Goal: Information Seeking & Learning: Find specific fact

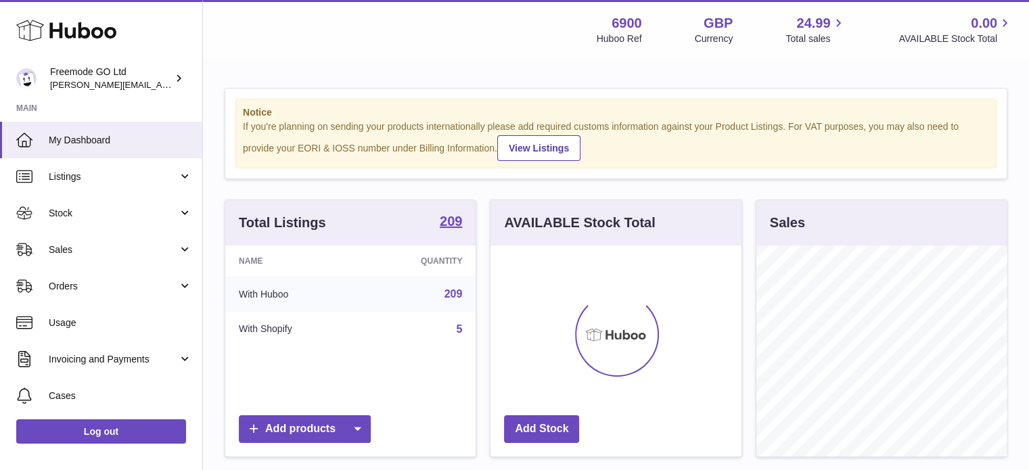
scroll to position [211, 251]
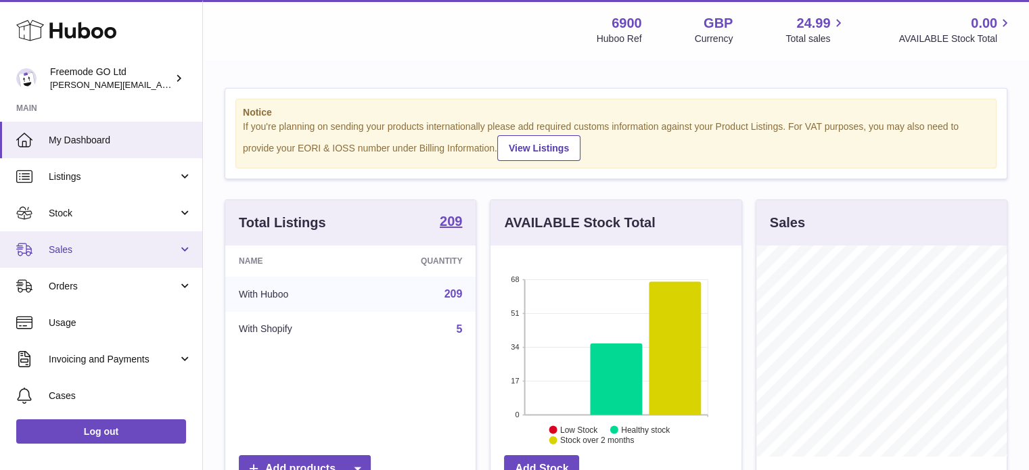
click at [105, 245] on span "Sales" at bounding box center [113, 249] width 129 height 13
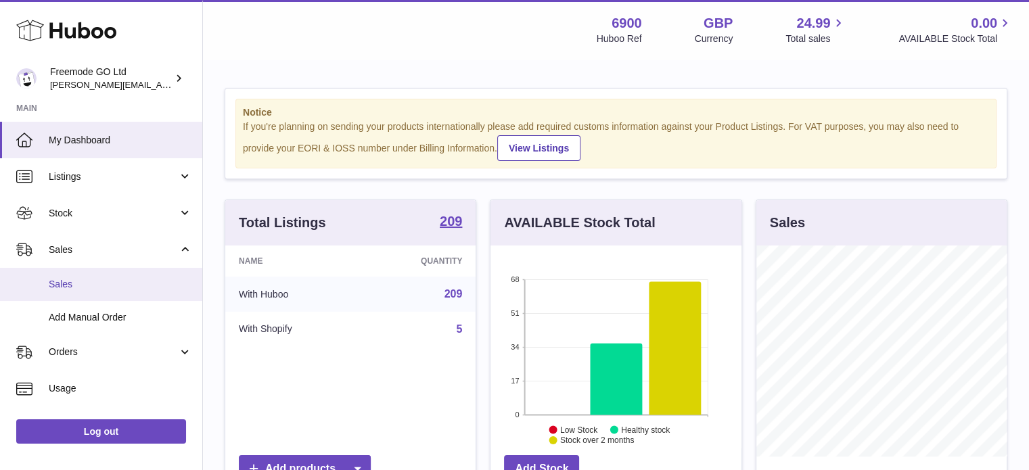
click at [81, 281] on span "Sales" at bounding box center [120, 284] width 143 height 13
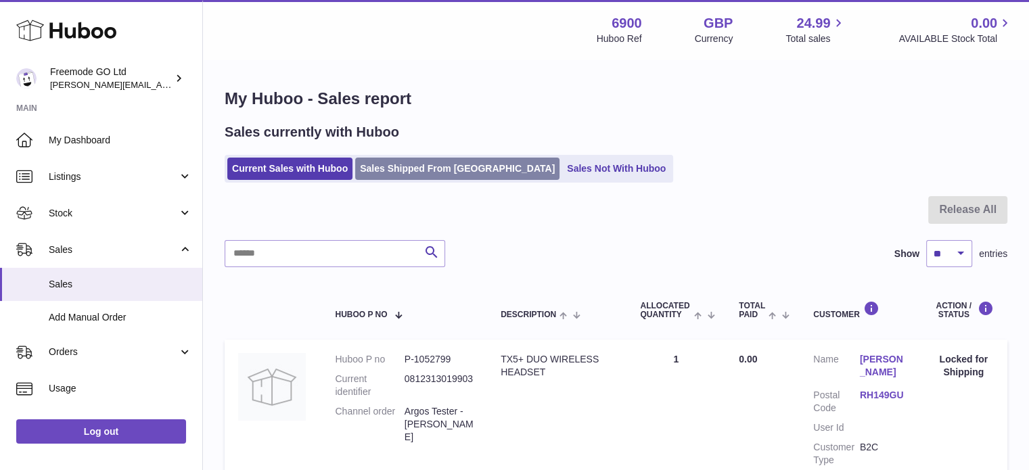
click at [400, 160] on link "Sales Shipped From [GEOGRAPHIC_DATA]" at bounding box center [457, 169] width 204 height 22
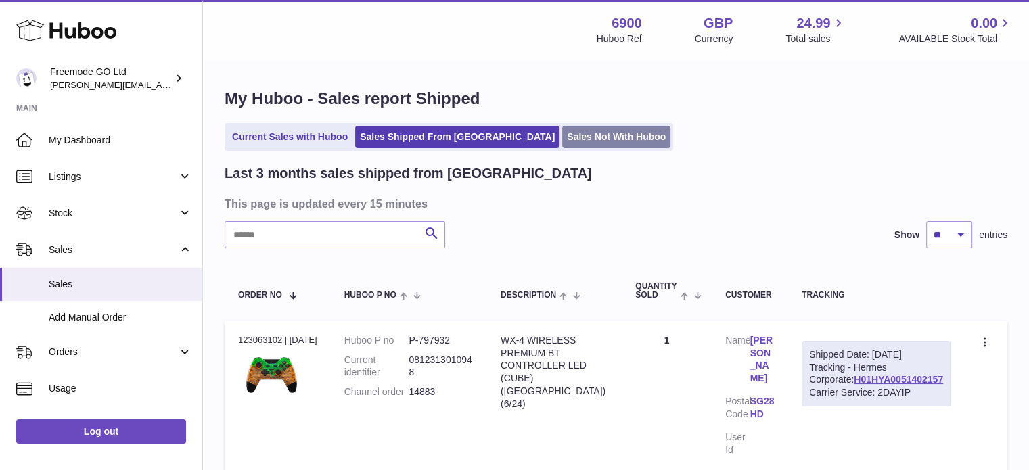
click at [562, 141] on link "Sales Not With Huboo" at bounding box center [616, 137] width 108 height 22
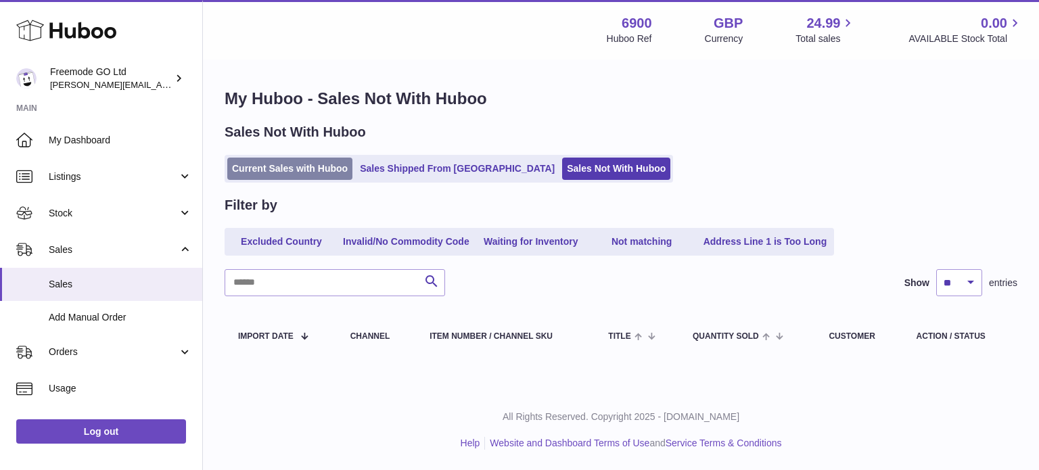
click at [316, 174] on link "Current Sales with Huboo" at bounding box center [289, 169] width 125 height 22
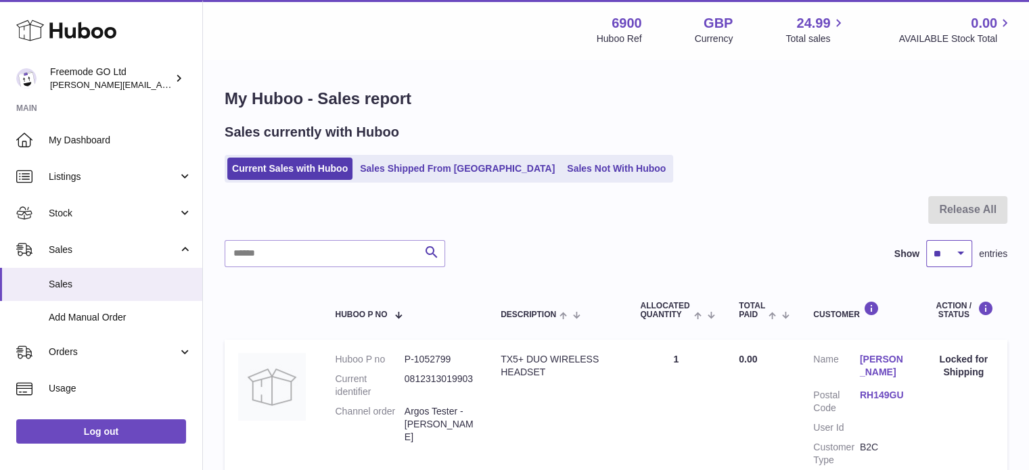
click at [958, 249] on select "** ** ** ***" at bounding box center [949, 253] width 46 height 27
select select "**"
click at [926, 240] on select "** ** ** ***" at bounding box center [949, 253] width 46 height 27
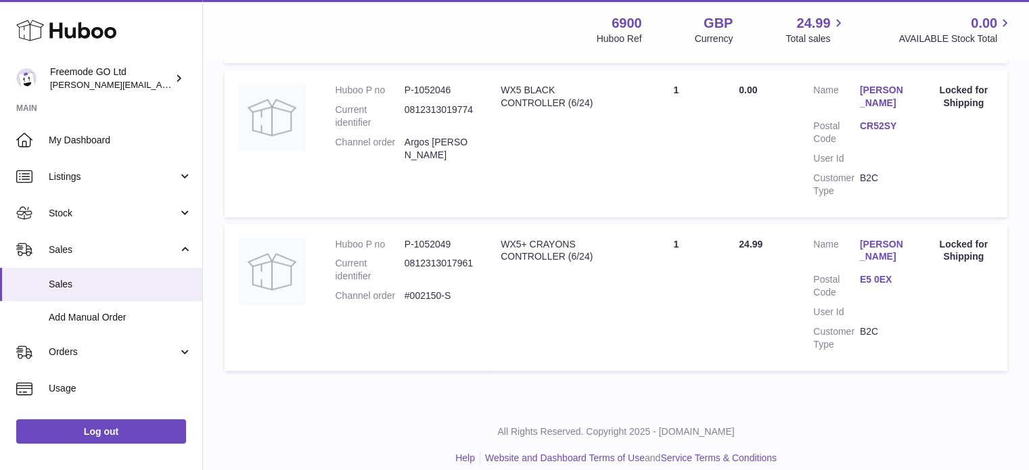
scroll to position [2850, 0]
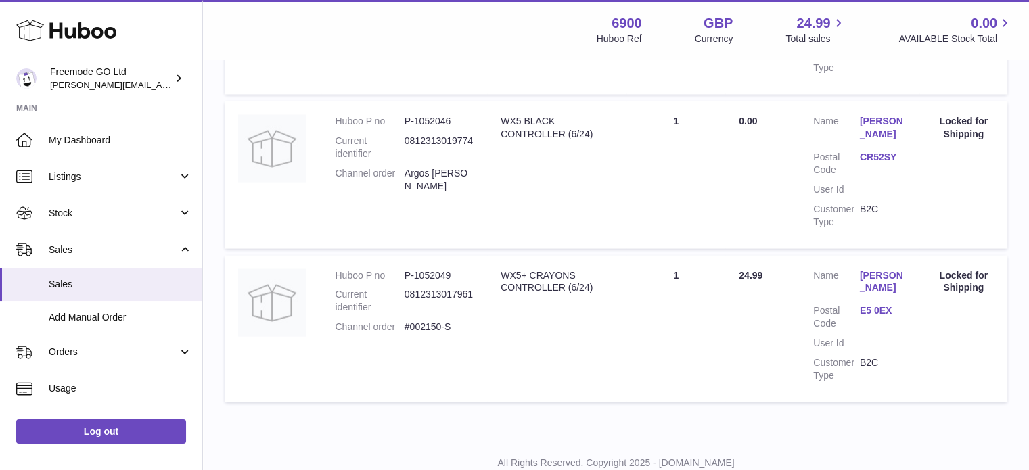
drag, startPoint x: 470, startPoint y: 180, endPoint x: 399, endPoint y: 165, distance: 72.5
click at [399, 165] on dl "Huboo P no P-1052046 Current identifier 0812313019774 Channel order Argos [PERS…" at bounding box center [404, 157] width 139 height 84
copy dl "Argos [PERSON_NAME]"
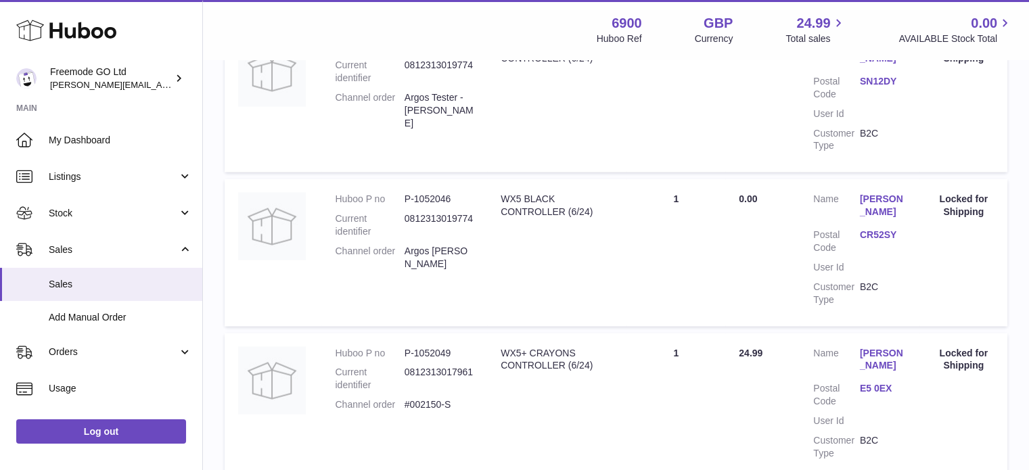
scroll to position [2771, 0]
drag, startPoint x: 466, startPoint y: 105, endPoint x: 406, endPoint y: 98, distance: 60.6
click at [406, 98] on dd "Argos Tester - [PERSON_NAME]" at bounding box center [438, 112] width 69 height 39
copy dd "Argos Tester - [PERSON_NAME]"
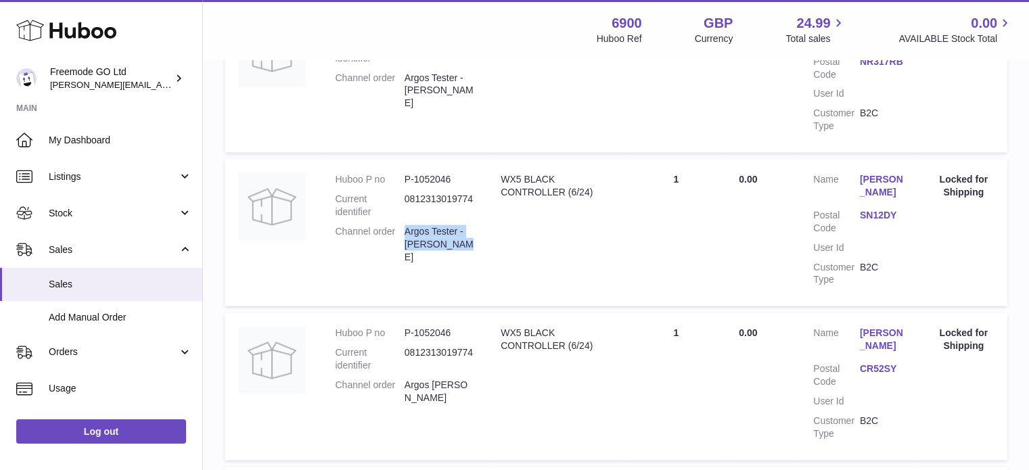
scroll to position [2634, 0]
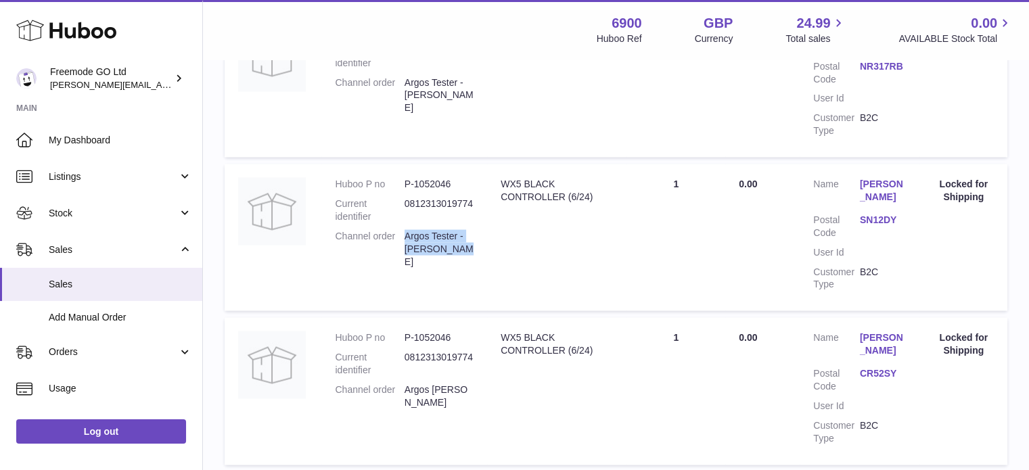
drag, startPoint x: 421, startPoint y: 103, endPoint x: 401, endPoint y: 82, distance: 29.7
click at [401, 82] on dl "Huboo P no P-1052046 Current identifier 0812313019774 Channel order Argos Teste…" at bounding box center [404, 72] width 139 height 97
copy dl "Argos Tester - [PERSON_NAME]"
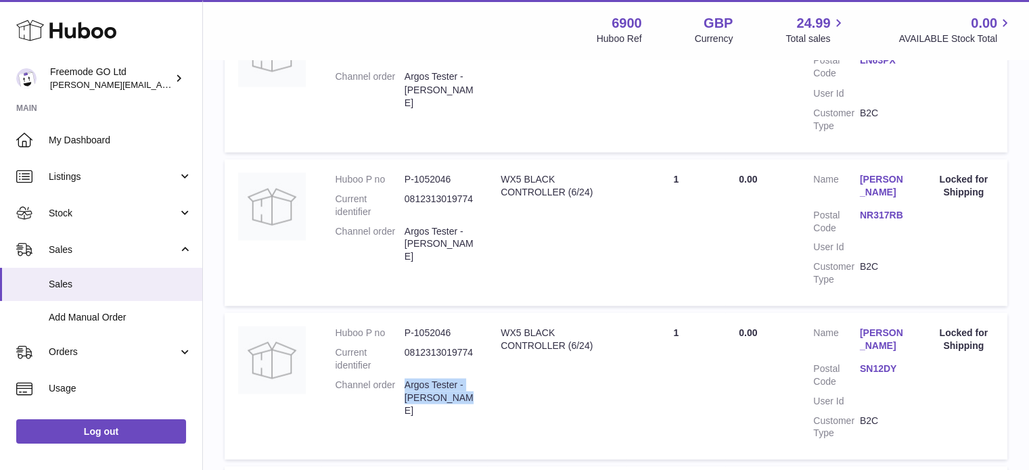
scroll to position [2465, 0]
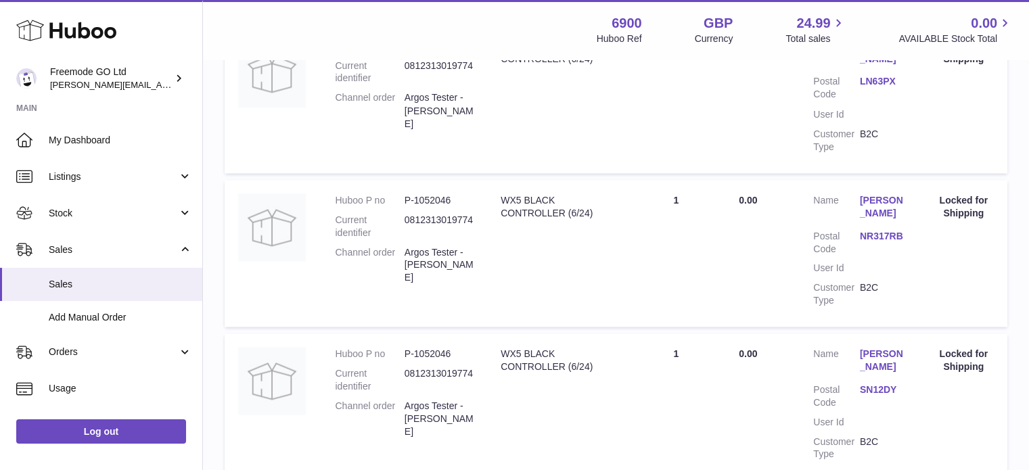
drag, startPoint x: 440, startPoint y: 121, endPoint x: 422, endPoint y: 112, distance: 20.6
click at [425, 113] on dd "Argos Tester - [PERSON_NAME]" at bounding box center [438, 110] width 69 height 39
click at [406, 102] on dd "Argos Tester - [PERSON_NAME]" at bounding box center [438, 110] width 69 height 39
drag, startPoint x: 406, startPoint y: 102, endPoint x: 441, endPoint y: 117, distance: 38.2
click at [441, 117] on dd "Argos Tester - [PERSON_NAME]" at bounding box center [438, 110] width 69 height 39
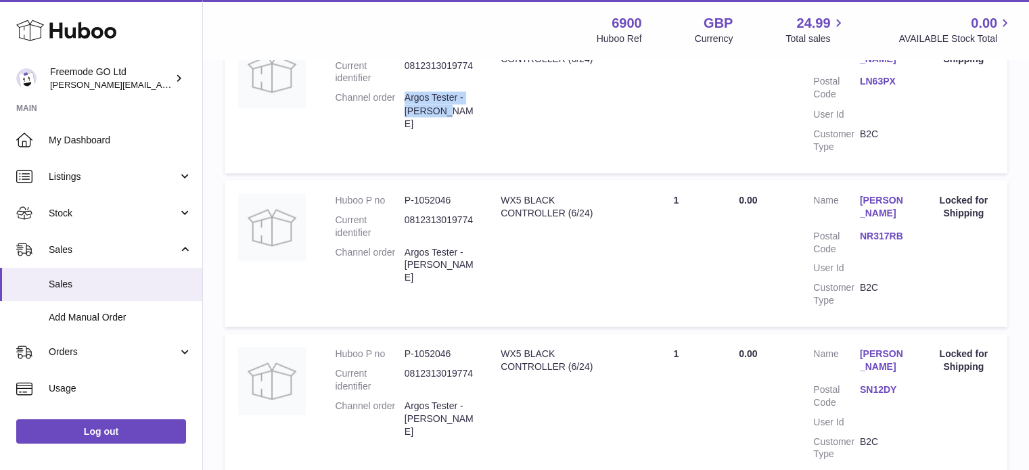
copy dd "Argos Tester - [PERSON_NAME]"
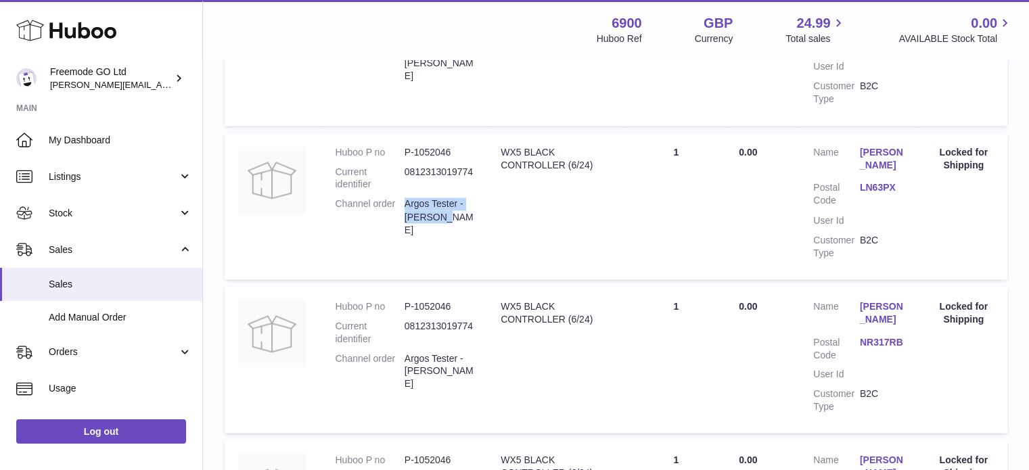
scroll to position [2284, 0]
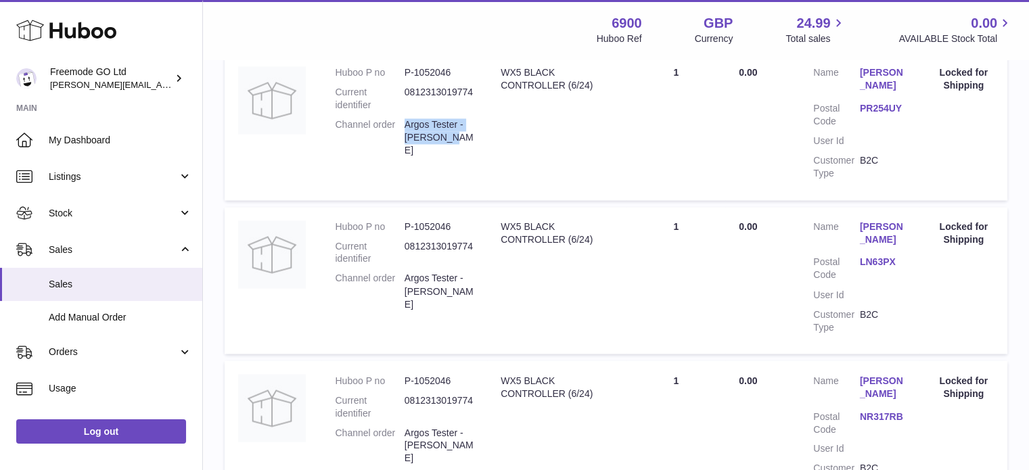
drag, startPoint x: 452, startPoint y: 140, endPoint x: 405, endPoint y: 132, distance: 47.4
click at [405, 132] on dd "Argos Tester - [PERSON_NAME]" at bounding box center [438, 137] width 69 height 39
copy dd "Argos Tester - [PERSON_NAME]"
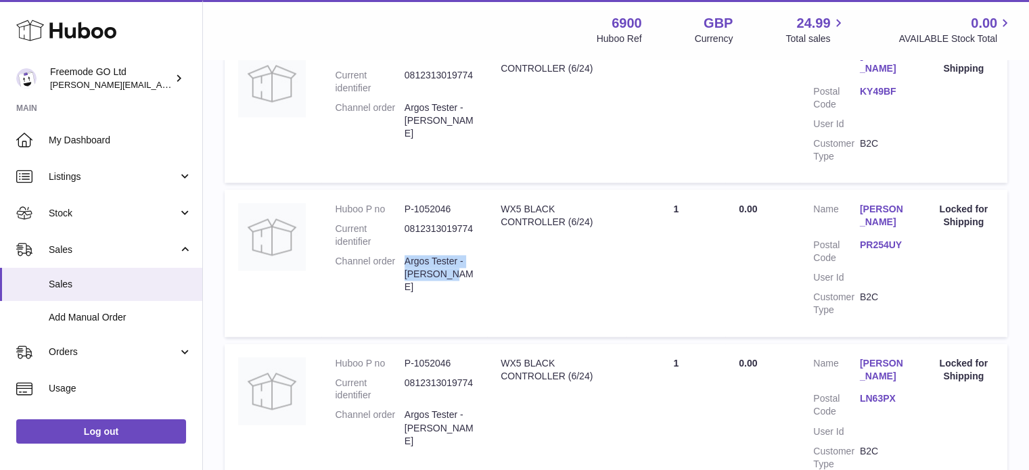
scroll to position [2142, 0]
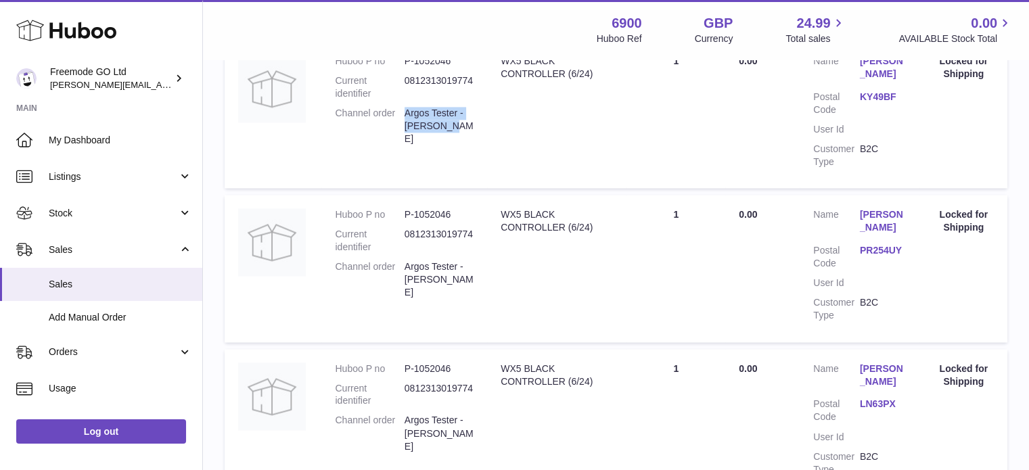
drag, startPoint x: 442, startPoint y: 131, endPoint x: 406, endPoint y: 124, distance: 36.5
click at [406, 124] on dd "Argos Tester - [PERSON_NAME]" at bounding box center [438, 126] width 69 height 39
copy dd "Argos Tester - [PERSON_NAME]"
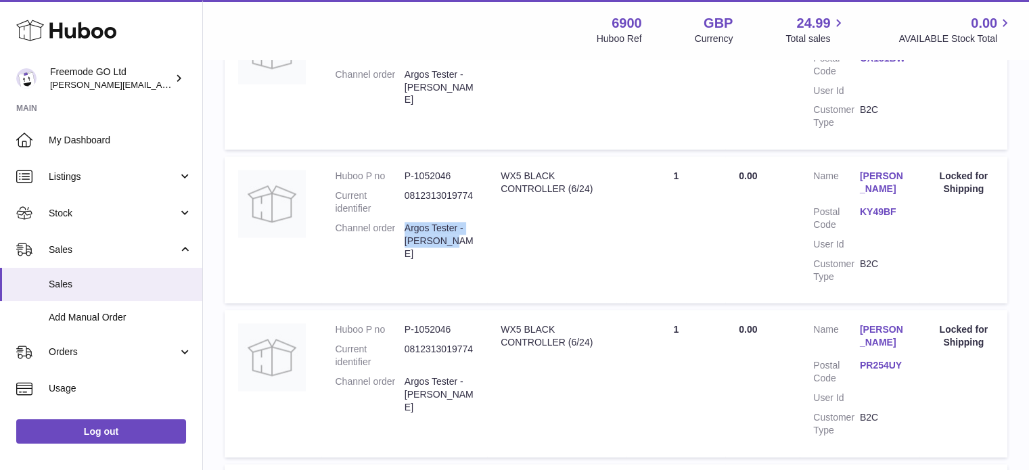
scroll to position [2025, 0]
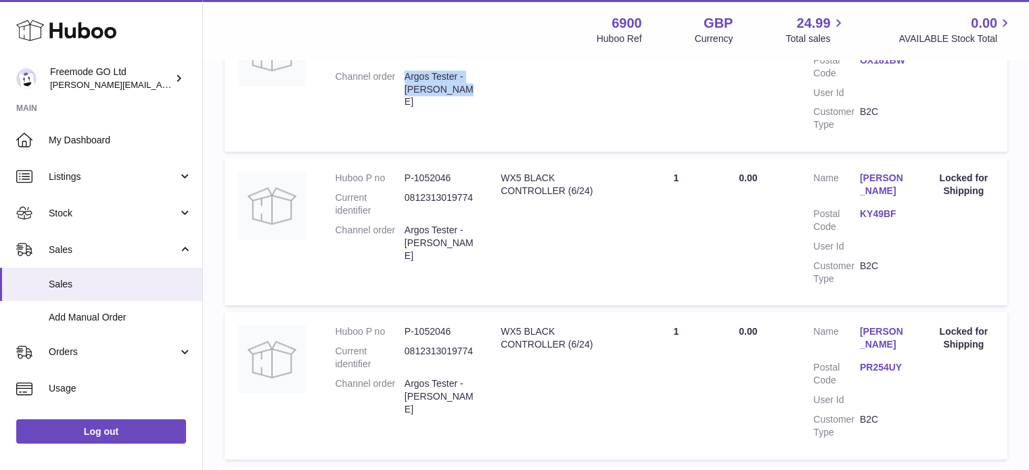
drag, startPoint x: 454, startPoint y: 103, endPoint x: 405, endPoint y: 87, distance: 52.2
click at [405, 87] on dd "Argos Tester - [PERSON_NAME]" at bounding box center [438, 89] width 69 height 39
copy dd "Argos Tester - [PERSON_NAME]"
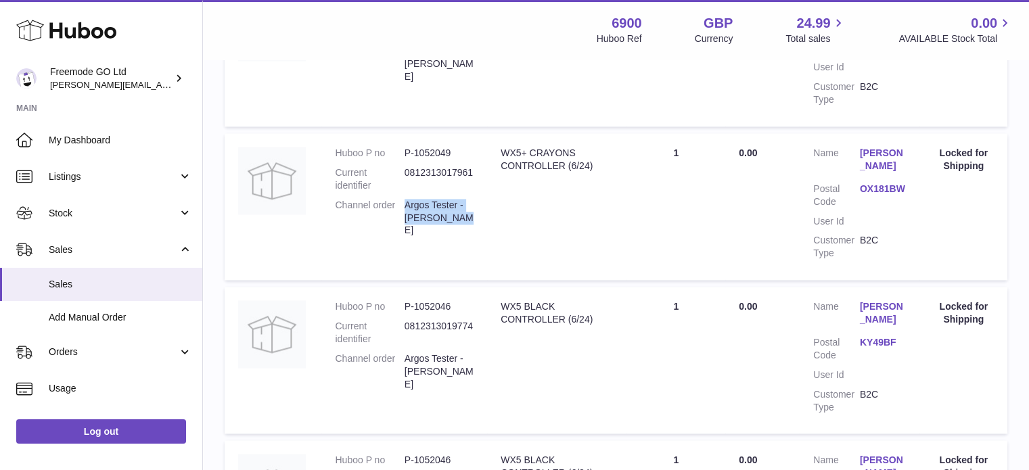
scroll to position [1872, 0]
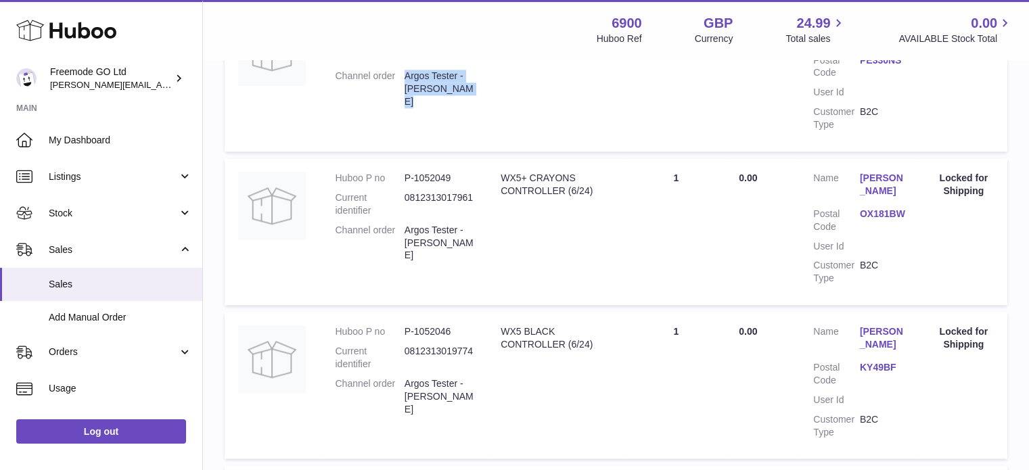
drag, startPoint x: 457, startPoint y: 101, endPoint x: 406, endPoint y: 78, distance: 55.4
click at [406, 78] on dd "Argos Tester - [PERSON_NAME]" at bounding box center [438, 89] width 69 height 39
copy dd "Argos Tester - [PERSON_NAME]"
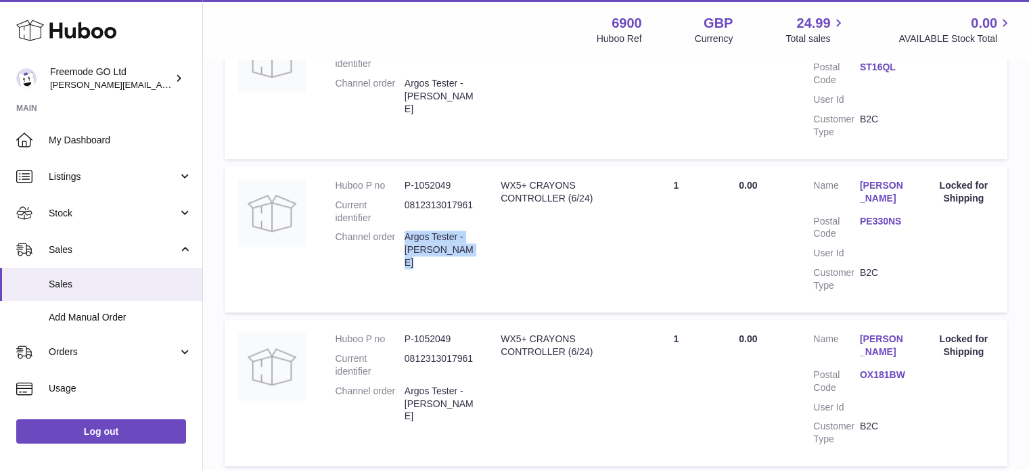
scroll to position [1705, 0]
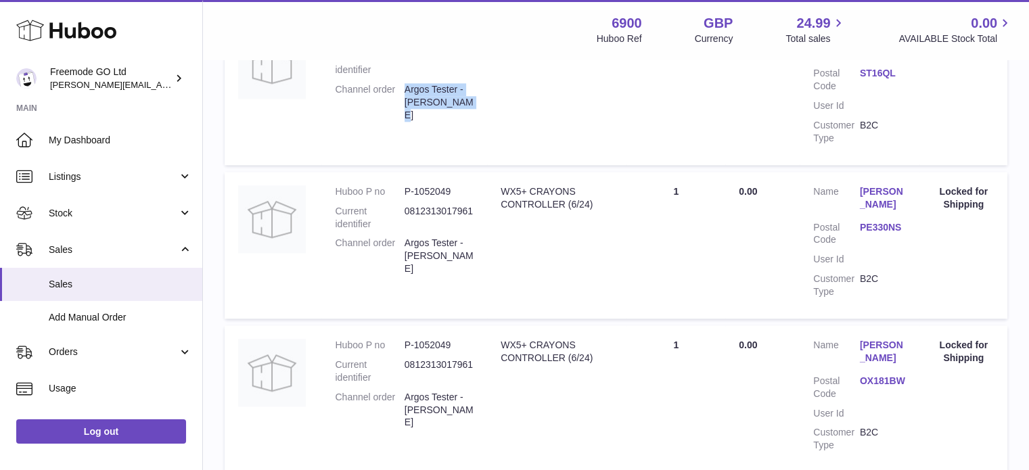
drag, startPoint x: 461, startPoint y: 113, endPoint x: 404, endPoint y: 93, distance: 60.1
click at [404, 93] on dd "Argos Tester - [PERSON_NAME]" at bounding box center [438, 102] width 69 height 39
copy dd "Argos Tester - [PERSON_NAME]"
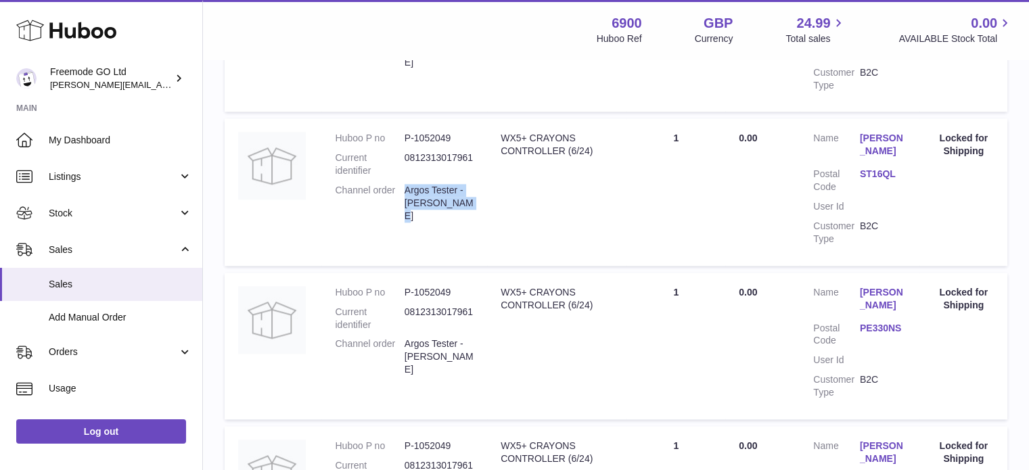
scroll to position [1538, 0]
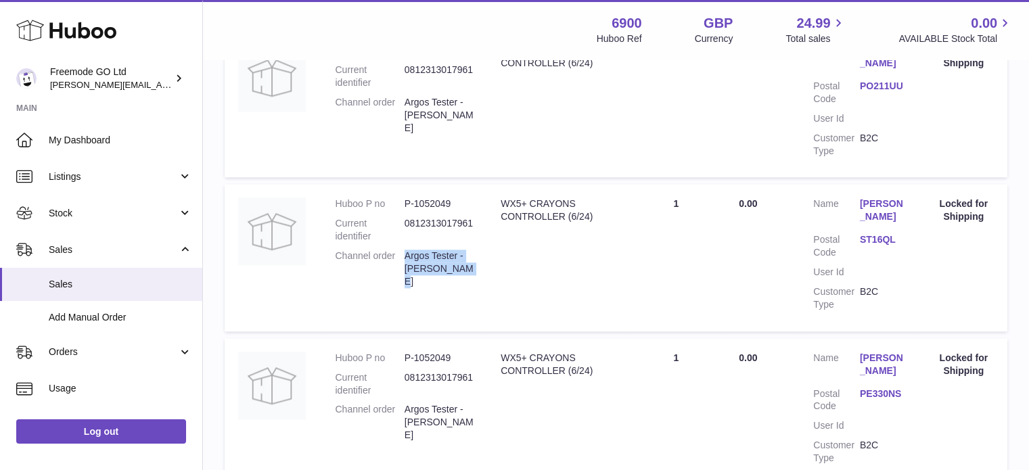
drag, startPoint x: 466, startPoint y: 126, endPoint x: 429, endPoint y: 119, distance: 37.3
click at [429, 119] on dd "Argos Tester - [PERSON_NAME]" at bounding box center [438, 115] width 69 height 39
click at [402, 109] on dt "Channel order" at bounding box center [369, 115] width 69 height 39
drag, startPoint x: 465, startPoint y: 128, endPoint x: 400, endPoint y: 115, distance: 66.2
click at [400, 115] on dl "Huboo P no P-1052049 Current identifier 0812313017961 Channel order Argos Teste…" at bounding box center [404, 92] width 139 height 97
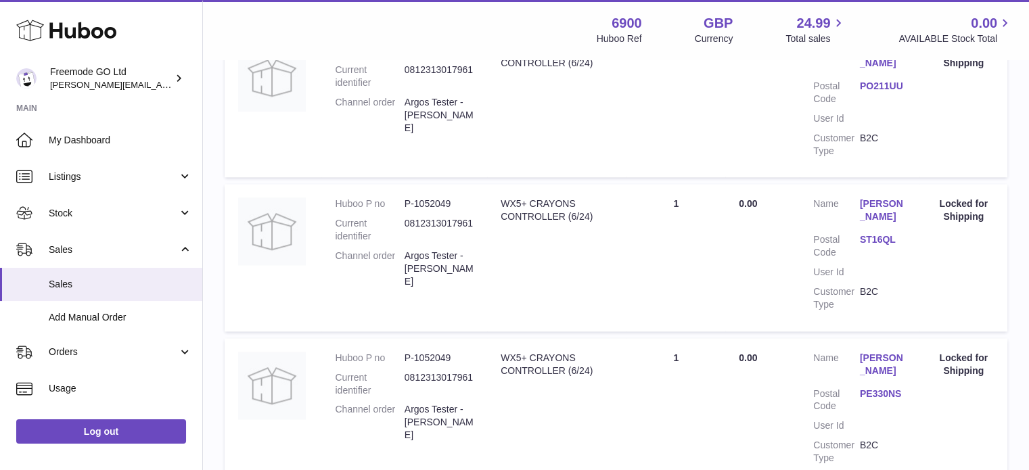
copy dl "Argos Tester - [PERSON_NAME]"
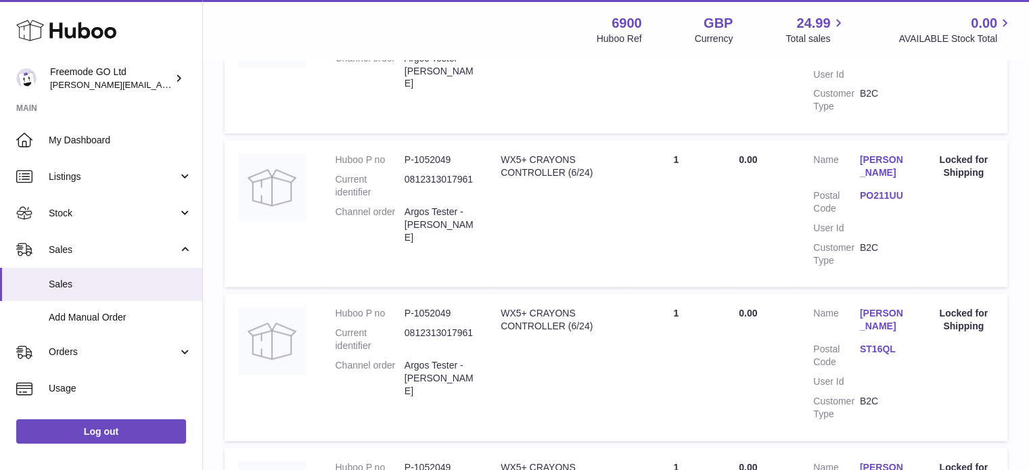
scroll to position [1356, 0]
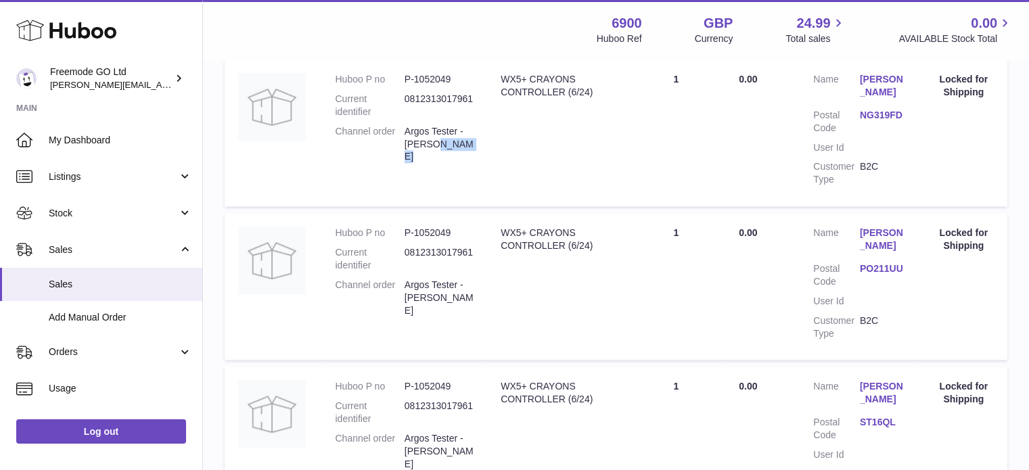
drag, startPoint x: 452, startPoint y: 152, endPoint x: 417, endPoint y: 147, distance: 35.5
click at [417, 147] on dd "Argos Tester - [PERSON_NAME]" at bounding box center [438, 144] width 69 height 39
drag, startPoint x: 405, startPoint y: 138, endPoint x: 452, endPoint y: 151, distance: 48.4
click at [452, 151] on dd "Argos Tester - [PERSON_NAME]" at bounding box center [438, 144] width 69 height 39
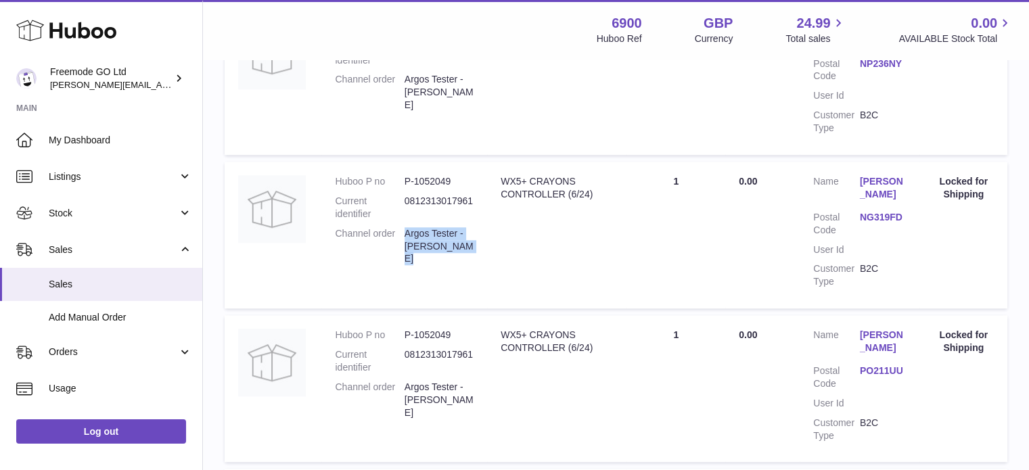
scroll to position [1200, 0]
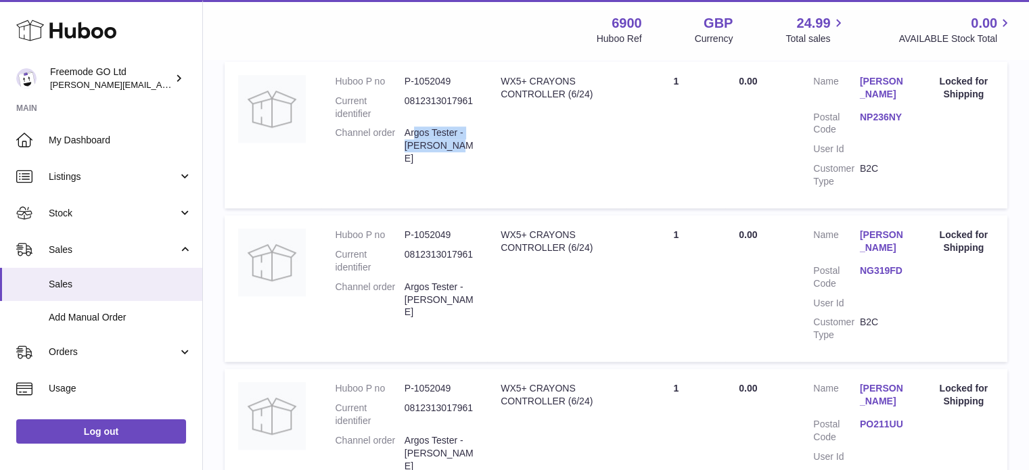
drag, startPoint x: 454, startPoint y: 156, endPoint x: 411, endPoint y: 147, distance: 43.5
click at [411, 147] on dd "Argos Tester - [PERSON_NAME]" at bounding box center [438, 145] width 69 height 39
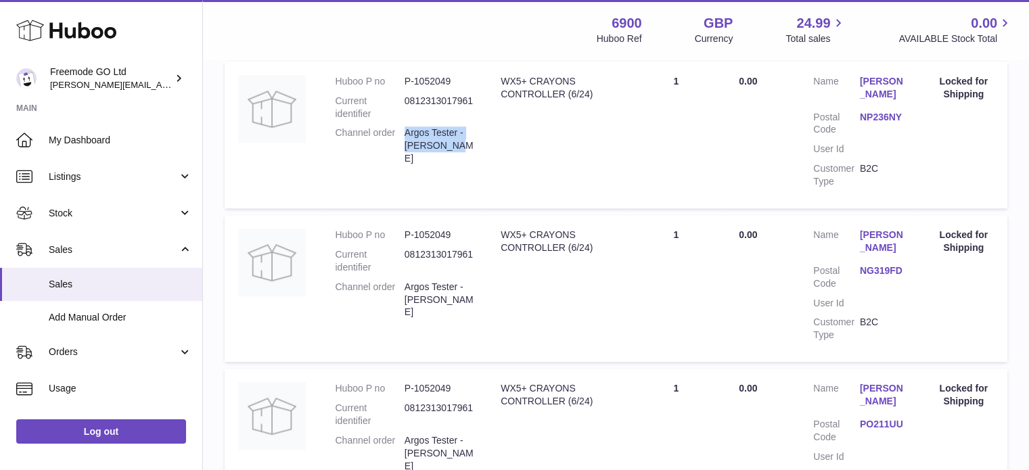
drag, startPoint x: 405, startPoint y: 141, endPoint x: 452, endPoint y: 156, distance: 49.0
click at [452, 156] on dd "Argos Tester - [PERSON_NAME]" at bounding box center [438, 145] width 69 height 39
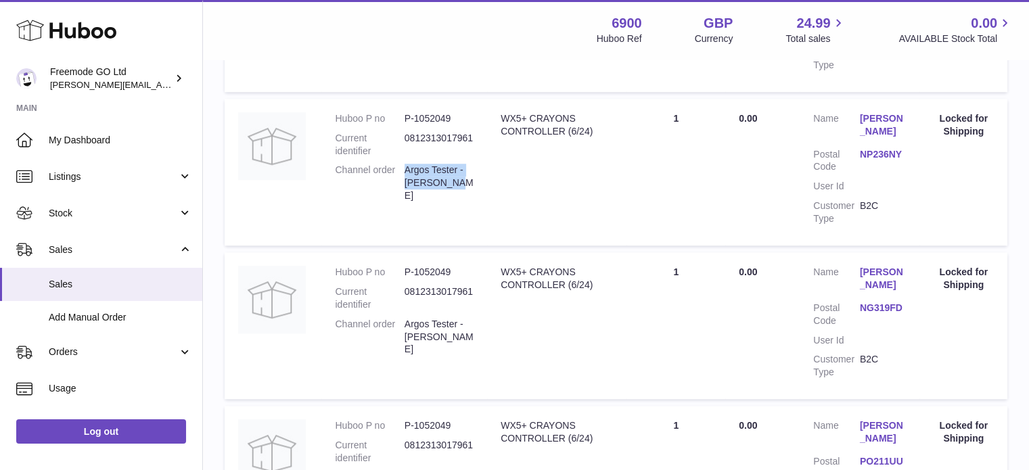
scroll to position [1052, 0]
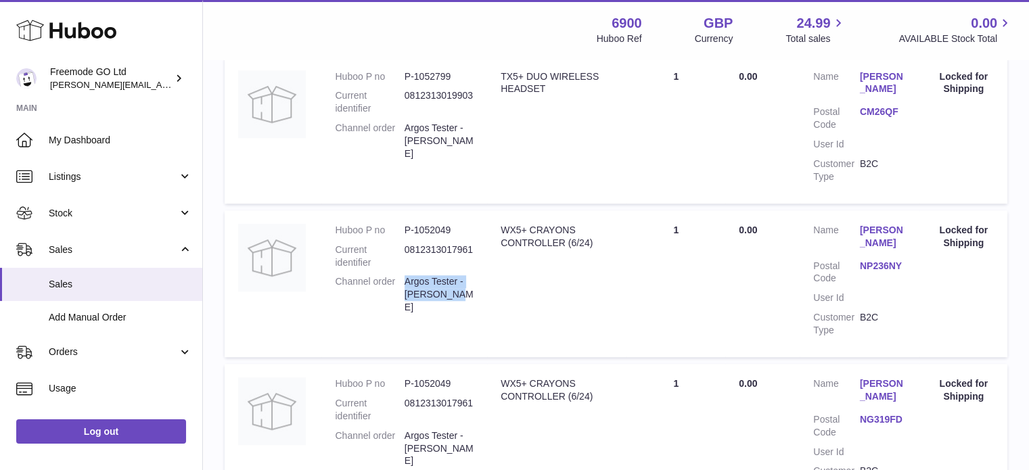
drag, startPoint x: 405, startPoint y: 135, endPoint x: 475, endPoint y: 148, distance: 71.6
click at [475, 148] on td "Huboo P no P-1052799 Current identifier 0812313019903 Channel order Argos Teste…" at bounding box center [404, 130] width 166 height 147
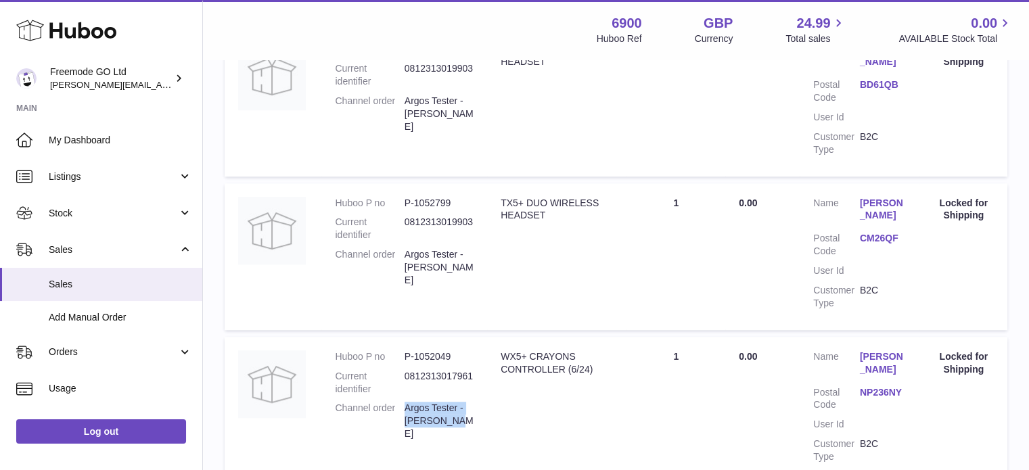
scroll to position [901, 0]
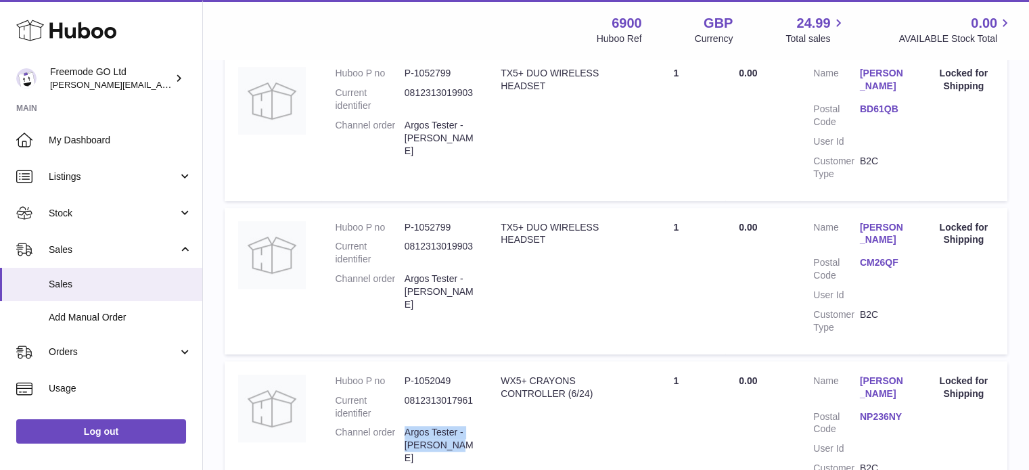
drag, startPoint x: 402, startPoint y: 135, endPoint x: 467, endPoint y: 148, distance: 66.3
click at [467, 148] on dl "Huboo P no P-1052799 Current identifier 0812313019903 Channel order Argos Teste…" at bounding box center [404, 115] width 139 height 97
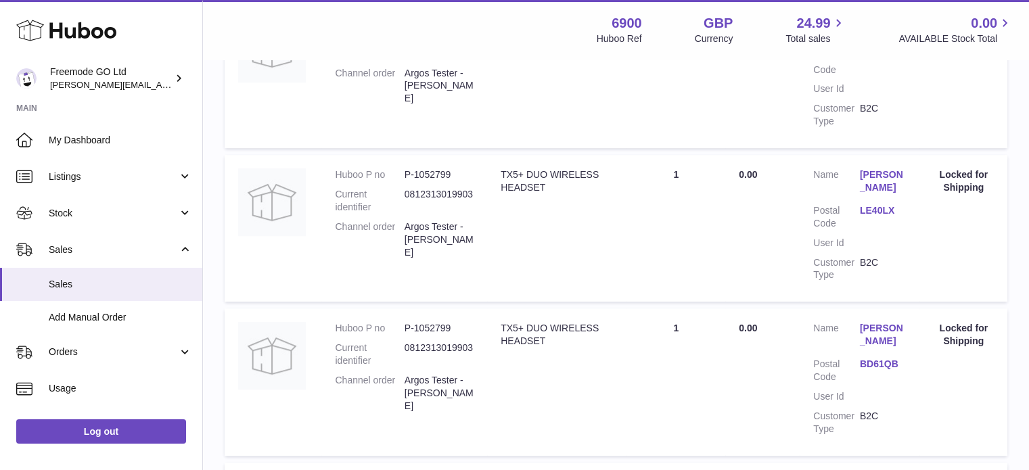
scroll to position [644, 0]
drag, startPoint x: 450, startPoint y: 252, endPoint x: 404, endPoint y: 242, distance: 47.0
click at [404, 242] on dd "Argos Tester - [PERSON_NAME]" at bounding box center [438, 241] width 69 height 39
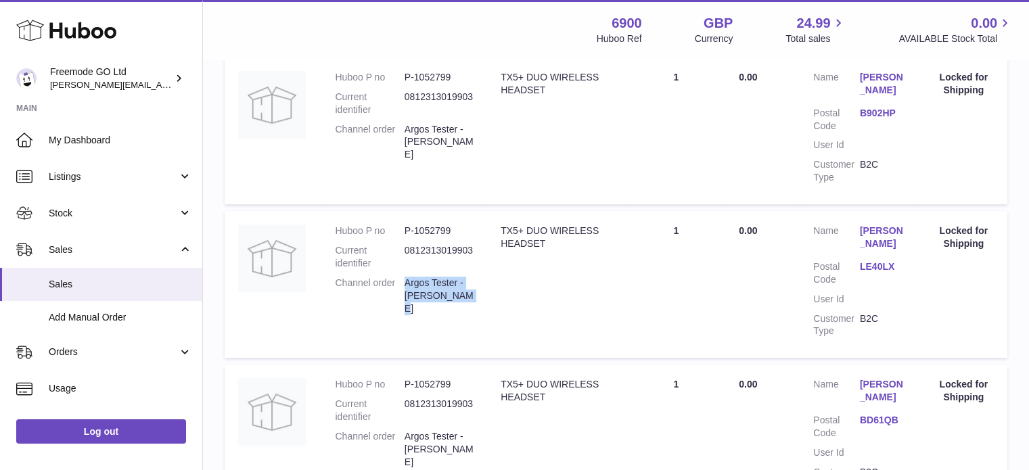
scroll to position [571, 0]
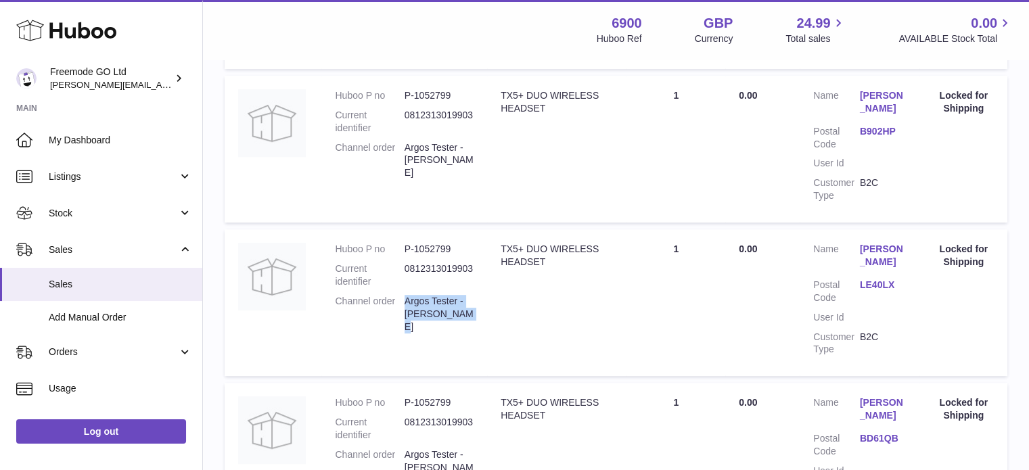
drag, startPoint x: 427, startPoint y: 166, endPoint x: 401, endPoint y: 143, distance: 34.9
click at [401, 143] on dl "Huboo P no P-1052799 Current identifier 0812313019903 Channel order Argos Teste…" at bounding box center [404, 137] width 139 height 97
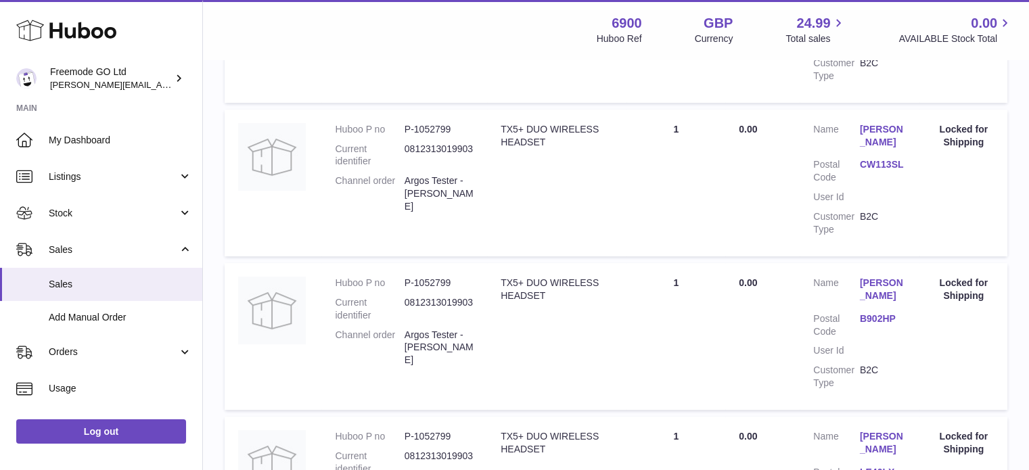
scroll to position [350, 0]
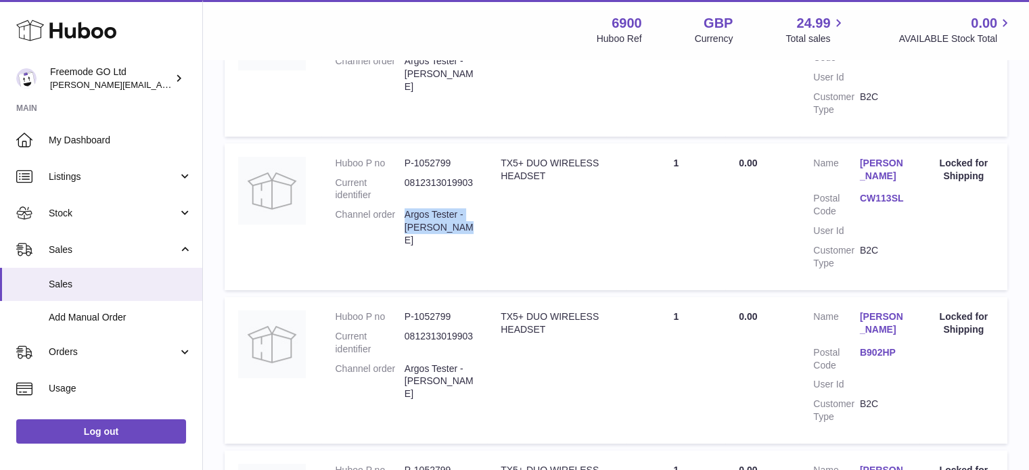
drag, startPoint x: 452, startPoint y: 225, endPoint x: 404, endPoint y: 206, distance: 51.6
click at [404, 206] on dl "Huboo P no P-1052799 Current identifier 0812313019903 Channel order Argos Teste…" at bounding box center [404, 205] width 139 height 97
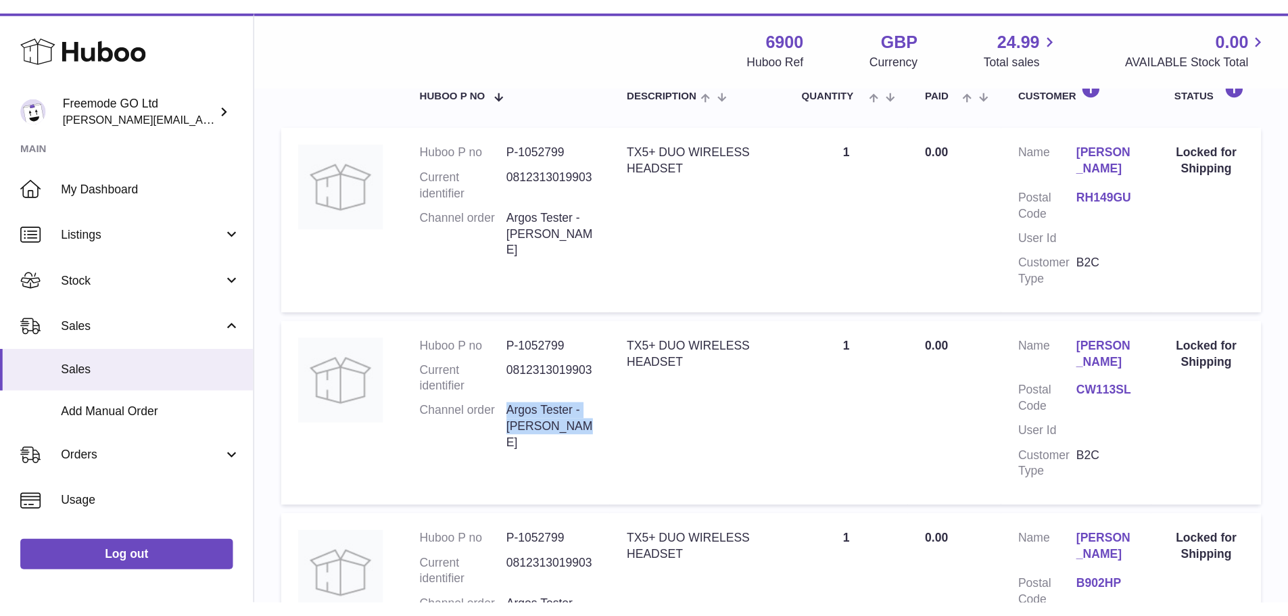
scroll to position [170, 0]
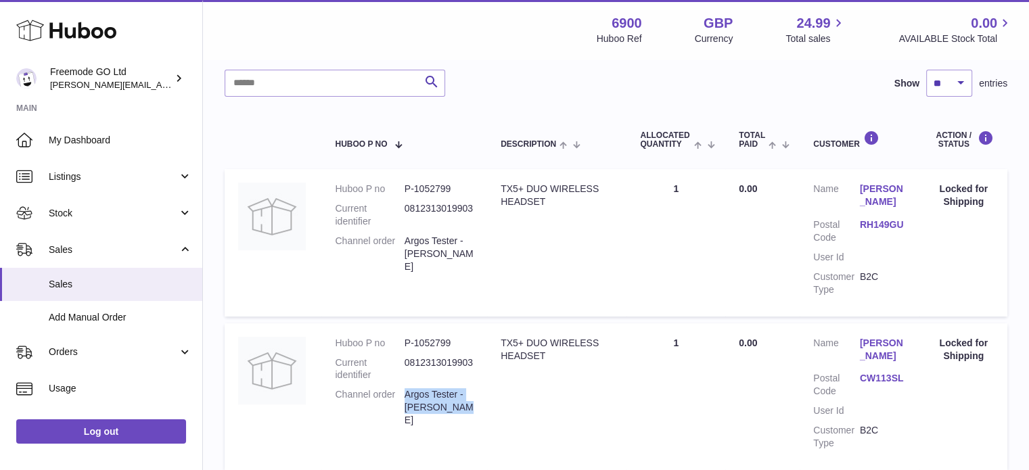
drag, startPoint x: 478, startPoint y: 254, endPoint x: 397, endPoint y: 231, distance: 84.5
click at [397, 231] on td "Huboo P no P-1052799 Current identifier 0812313019903 Channel order Argos Teste…" at bounding box center [404, 242] width 166 height 147
